Goal: Task Accomplishment & Management: Manage account settings

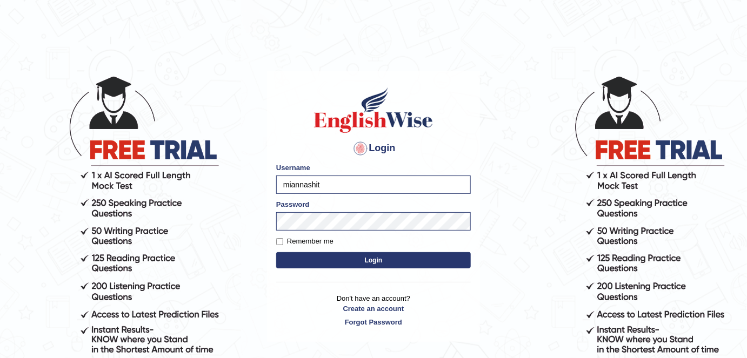
drag, startPoint x: 343, startPoint y: 185, endPoint x: 290, endPoint y: 187, distance: 53.0
click at [290, 187] on input "miannashit" at bounding box center [373, 185] width 195 height 18
type input "m"
type input "Shail024"
click at [367, 323] on link "Forgot Password" at bounding box center [373, 322] width 195 height 10
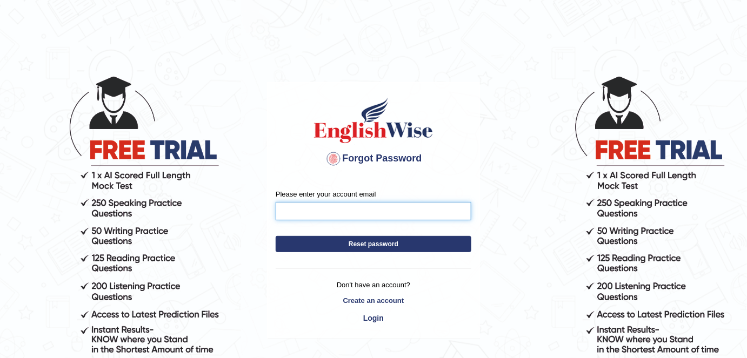
click at [325, 209] on input "Please enter your account email" at bounding box center [374, 211] width 196 height 18
type input "lavishdua8824@gmail.com"
click at [347, 244] on button "Reset password" at bounding box center [374, 244] width 196 height 16
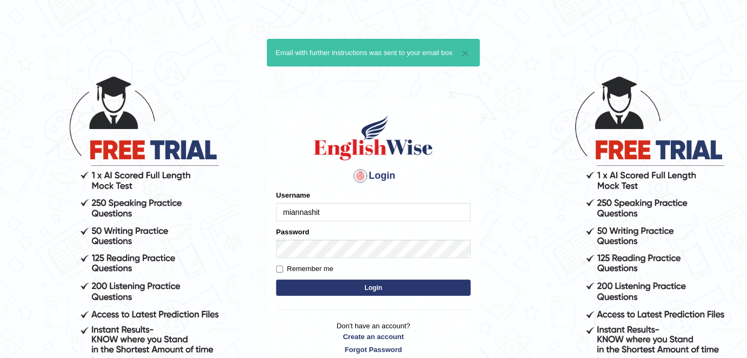
drag, startPoint x: 344, startPoint y: 208, endPoint x: 264, endPoint y: 216, distance: 81.0
click at [264, 216] on body "× Email with further instructions was sent to your email box Login Please fix t…" at bounding box center [373, 216] width 747 height 358
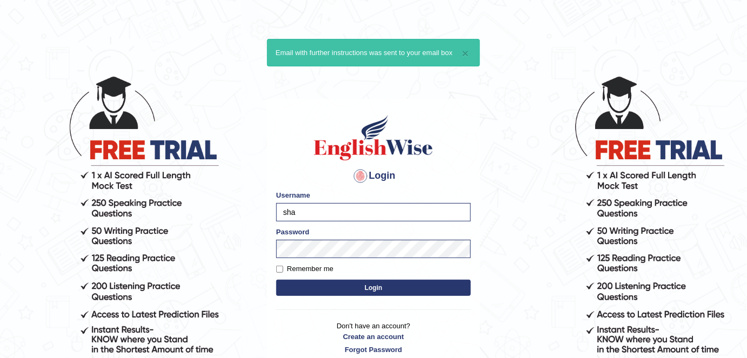
type input "shail123"
click at [323, 265] on label "Remember me" at bounding box center [304, 269] width 57 height 11
click at [283, 266] on input "Remember me" at bounding box center [279, 269] width 7 height 7
checkbox input "true"
click at [337, 285] on button "Login" at bounding box center [373, 288] width 195 height 16
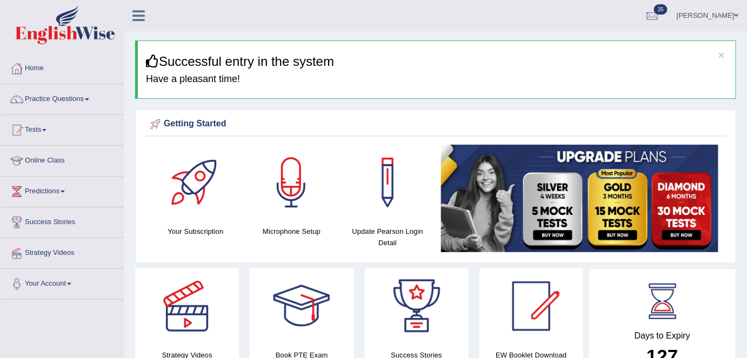
click at [718, 56] on h3 "Successful entry in the system" at bounding box center [437, 62] width 582 height 14
click at [718, 56] on div "× Successful entry in the system Have a pleasant time!" at bounding box center [435, 70] width 601 height 58
click at [720, 58] on button "×" at bounding box center [721, 54] width 6 height 11
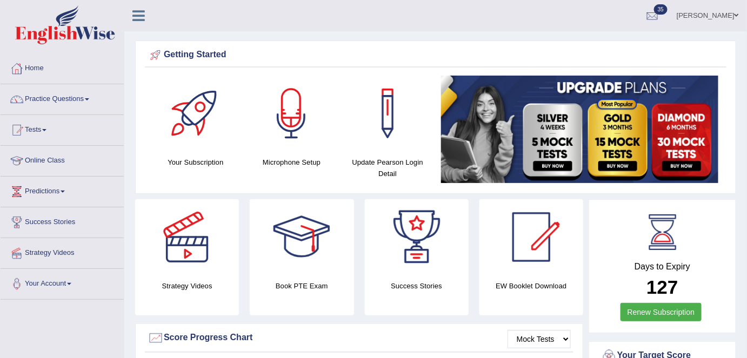
click at [707, 14] on link "Shail wadhwa" at bounding box center [708, 14] width 78 height 28
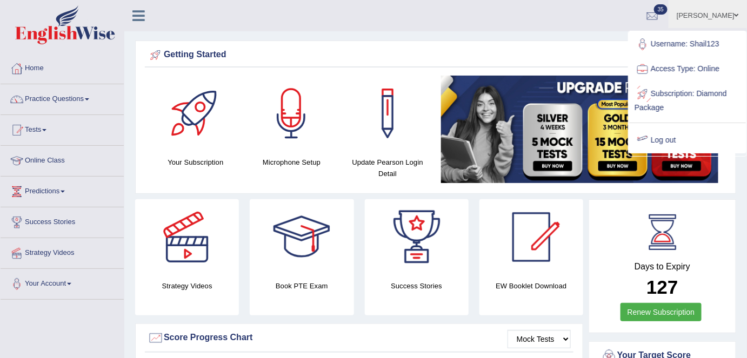
click at [671, 141] on link "Log out" at bounding box center [687, 140] width 117 height 25
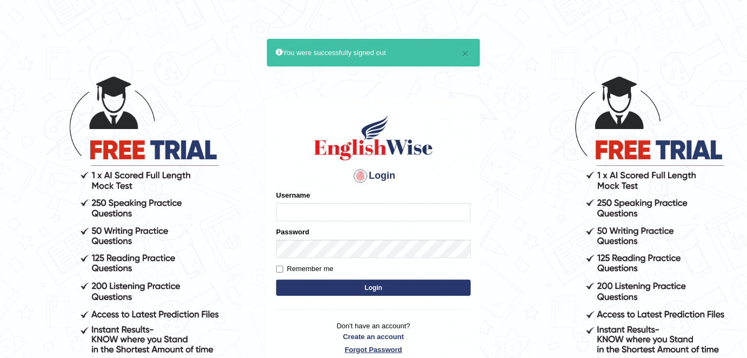
type input "shail123"
click at [372, 347] on link "Forgot Password" at bounding box center [373, 350] width 195 height 10
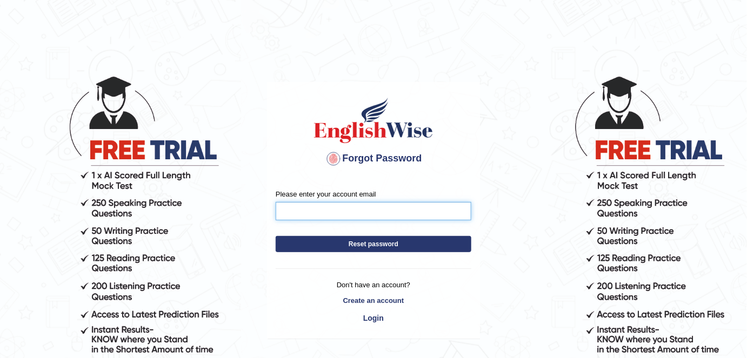
click at [336, 209] on input "Please enter your account email" at bounding box center [374, 211] width 196 height 18
type input "lavishdua8824@gmail.com"
click at [367, 247] on button "Reset password" at bounding box center [374, 244] width 196 height 16
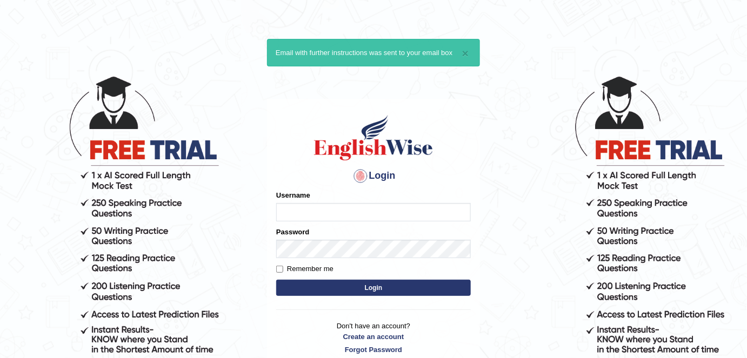
type input "shail123"
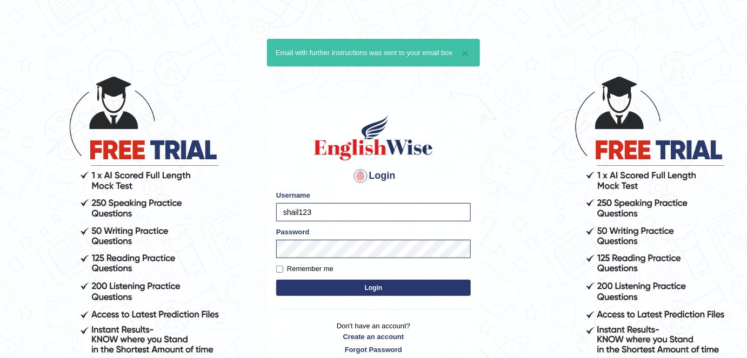
drag, startPoint x: 341, startPoint y: 214, endPoint x: 247, endPoint y: 217, distance: 94.1
click at [247, 217] on body "× Email with further instructions was sent to your email box Login Please fix t…" at bounding box center [373, 216] width 747 height 358
click at [359, 215] on input "shail123" at bounding box center [373, 212] width 195 height 18
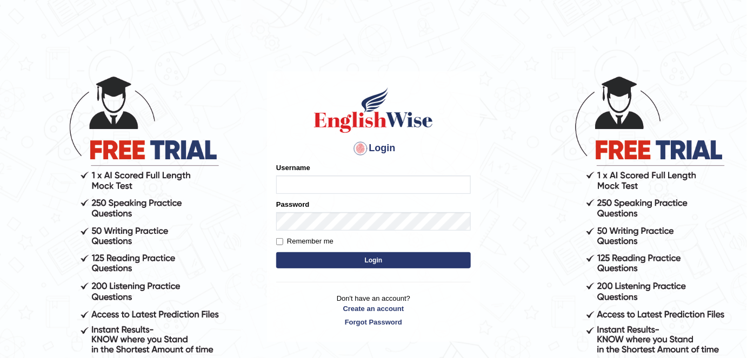
type input "shail123"
click at [345, 257] on button "Login" at bounding box center [373, 260] width 195 height 16
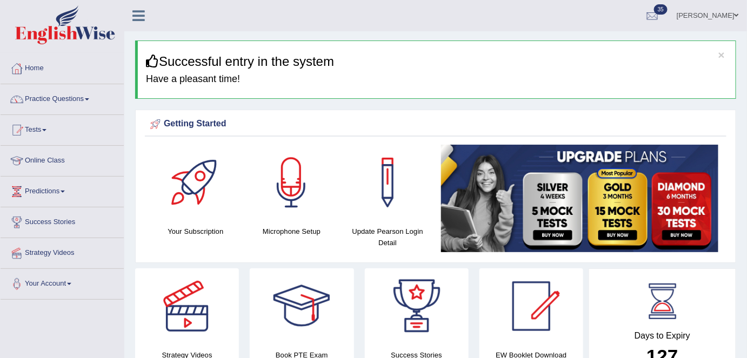
click at [712, 25] on link "[PERSON_NAME]" at bounding box center [708, 14] width 78 height 28
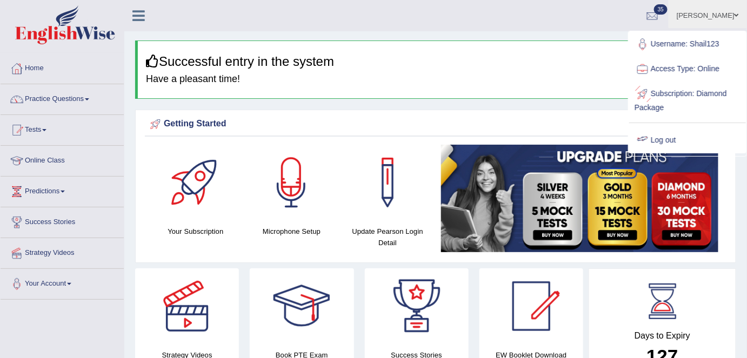
click at [676, 143] on link "Log out" at bounding box center [687, 140] width 117 height 25
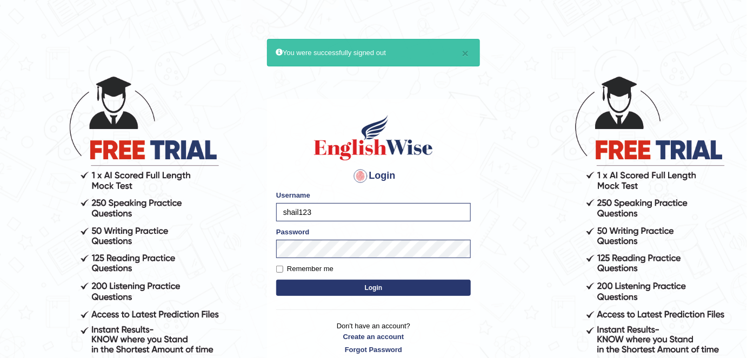
click at [275, 213] on div "Login Please fix the following errors: Username shail123 Password Remember me L…" at bounding box center [373, 234] width 213 height 271
type input "Shail024"
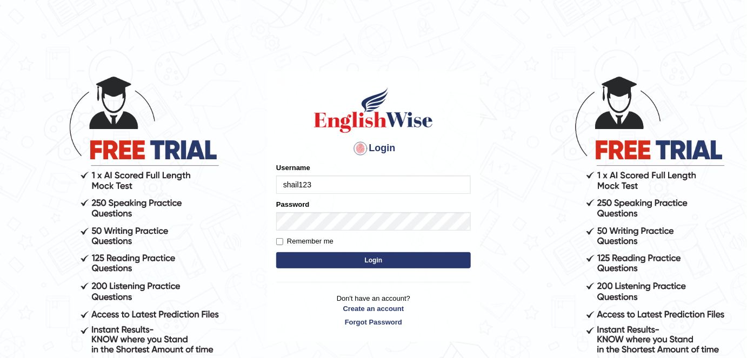
drag, startPoint x: 304, startPoint y: 181, endPoint x: 270, endPoint y: 181, distance: 34.6
click at [270, 181] on div "Login Please fix the following errors: Username shail123 Password Remember me L…" at bounding box center [373, 206] width 213 height 271
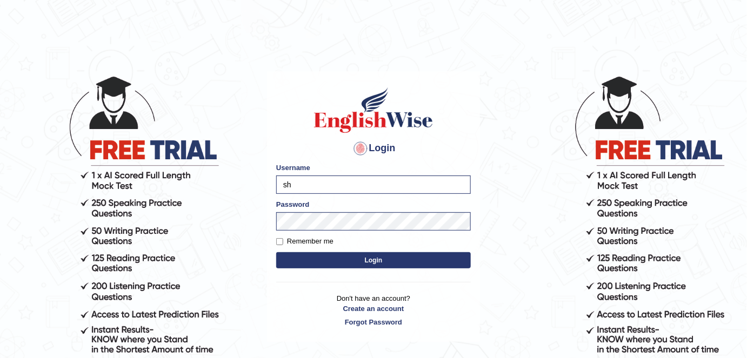
type input "Shail024"
click at [271, 220] on div "Login Please fix the following errors: Username Shail024 Password Remember me L…" at bounding box center [373, 206] width 213 height 271
click at [276, 252] on button "Login" at bounding box center [373, 260] width 195 height 16
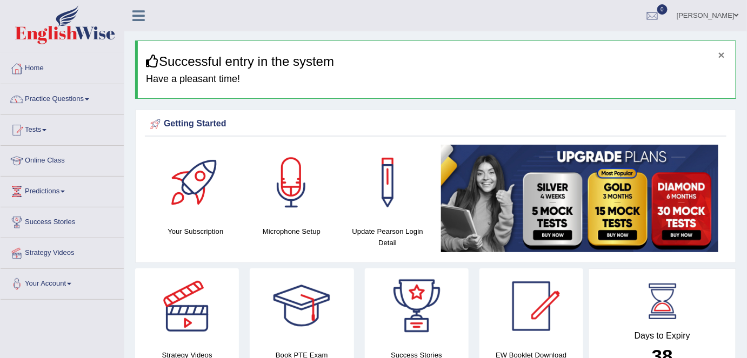
click at [720, 57] on button "×" at bounding box center [721, 54] width 6 height 11
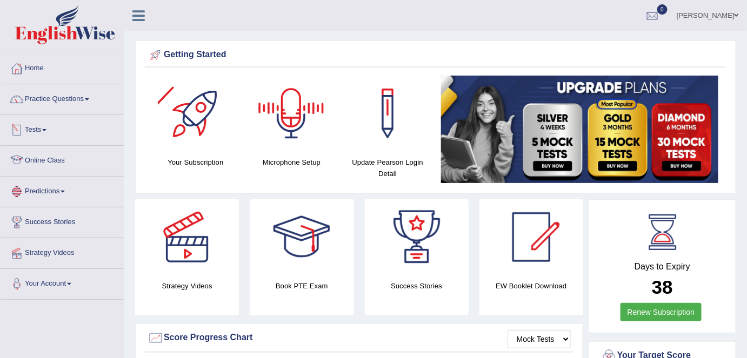
click at [65, 162] on link "Online Class" at bounding box center [62, 159] width 123 height 27
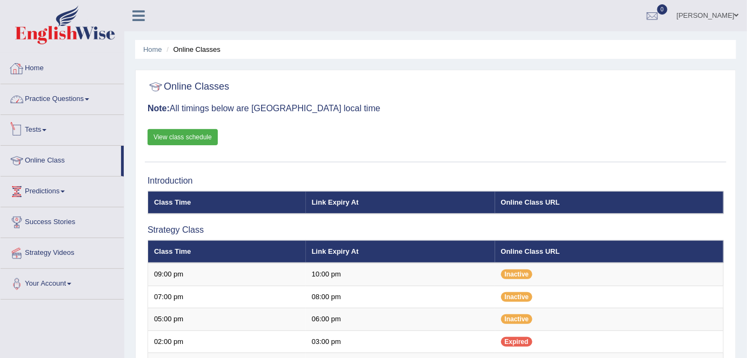
click at [56, 70] on link "Home" at bounding box center [62, 67] width 123 height 27
